Goal: Navigation & Orientation: Understand site structure

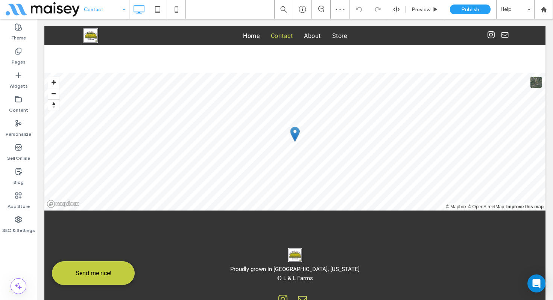
scroll to position [447, 0]
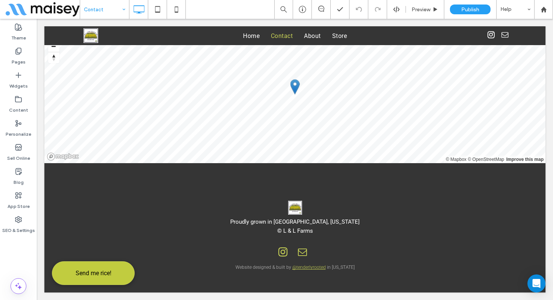
click at [116, 13] on input at bounding box center [103, 9] width 38 height 19
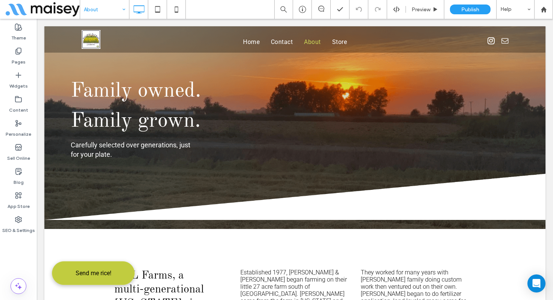
click at [117, 8] on input at bounding box center [103, 9] width 38 height 19
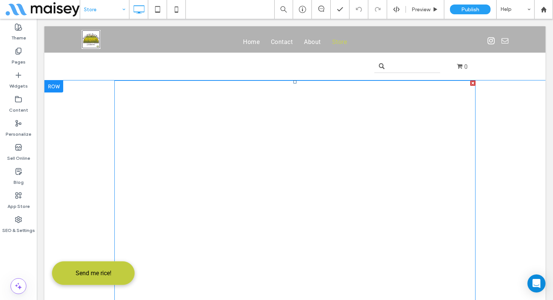
click at [284, 143] on span at bounding box center [294, 222] width 361 height 282
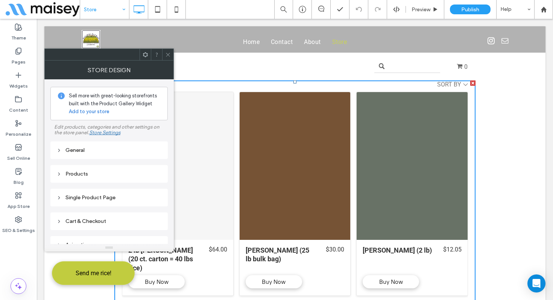
click at [169, 53] on use at bounding box center [168, 55] width 4 height 4
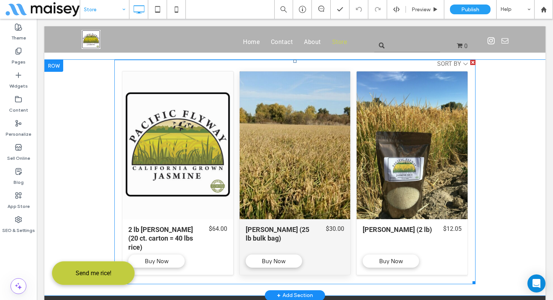
scroll to position [21, 0]
